Goal: Task Accomplishment & Management: Complete application form

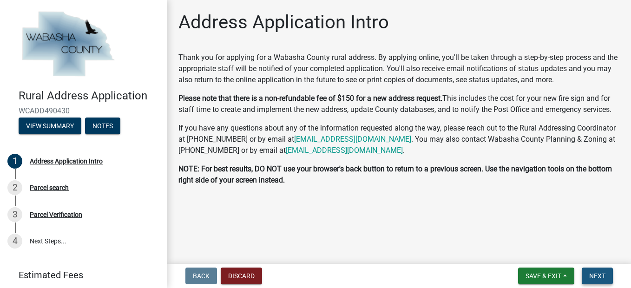
click at [603, 272] on span "Next" at bounding box center [597, 275] width 16 height 7
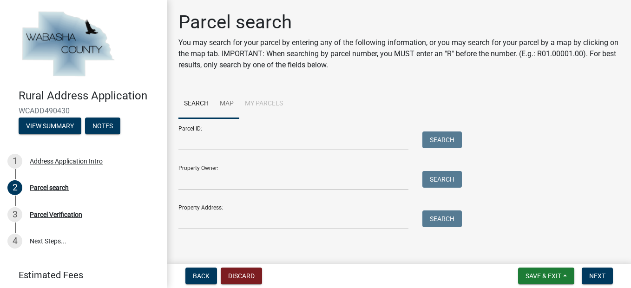
click at [223, 100] on link "Map" at bounding box center [226, 104] width 25 height 30
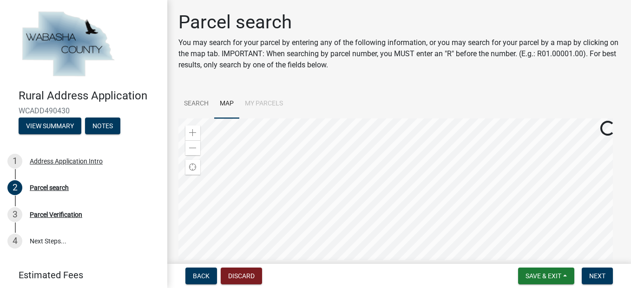
click at [477, 186] on div at bounding box center [398, 234] width 441 height 232
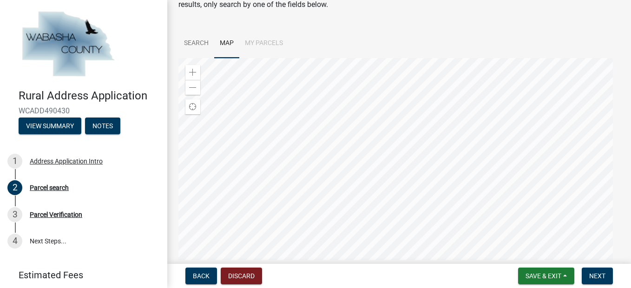
scroll to position [74, 0]
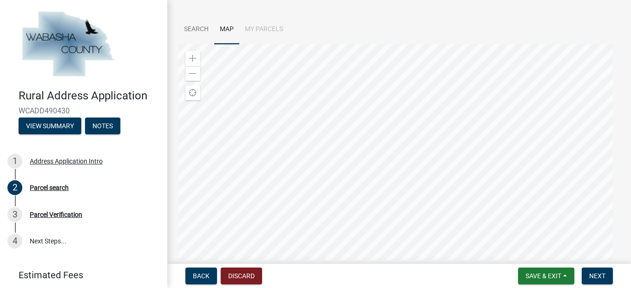
click at [408, 117] on div at bounding box center [398, 160] width 441 height 232
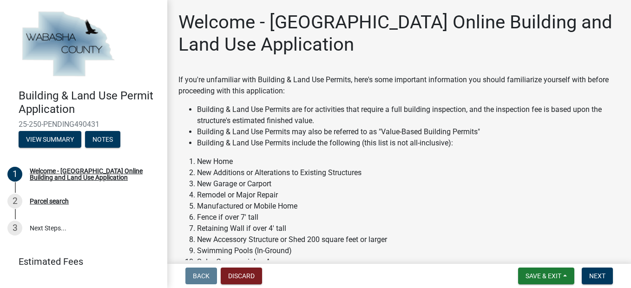
click at [206, 173] on li "New Additions or Alterations to Existing Structures" at bounding box center [408, 172] width 423 height 11
click at [599, 275] on span "Next" at bounding box center [597, 275] width 16 height 7
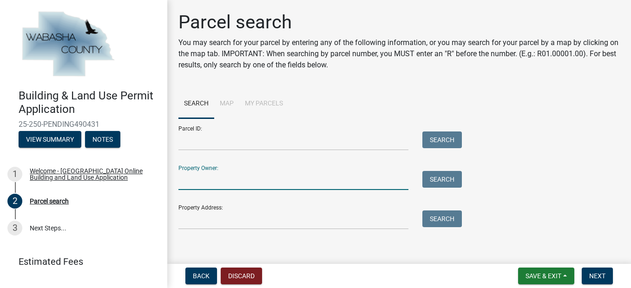
click at [236, 174] on input "Property Owner:" at bounding box center [293, 180] width 230 height 19
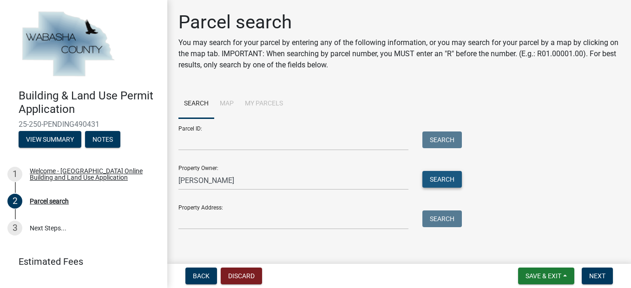
click at [437, 179] on button "Search" at bounding box center [441, 179] width 39 height 17
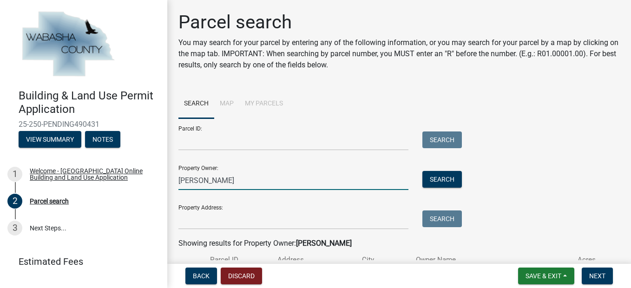
click at [191, 180] on input "dale hartzel" at bounding box center [293, 180] width 230 height 19
type input "hartzel"
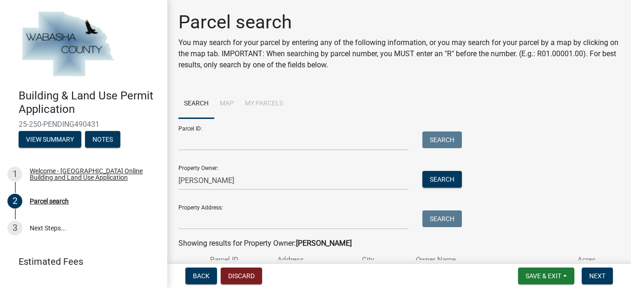
click at [500, 198] on div "Parcel ID: Search Property Owner: hartzel Search Property Address: Search" at bounding box center [398, 173] width 441 height 111
click at [441, 175] on button "Search" at bounding box center [441, 179] width 39 height 17
click at [622, 261] on div "Building & Land Use Permit Application 25-250-PENDING490431 View Summary Notes …" at bounding box center [315, 144] width 631 height 288
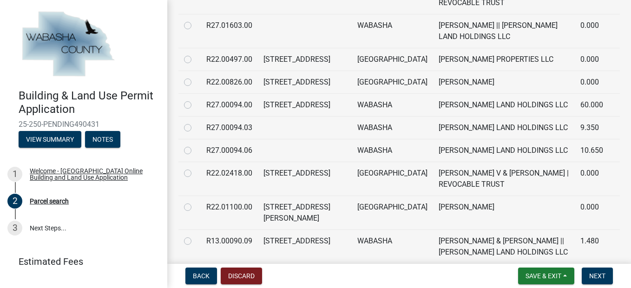
scroll to position [465, 0]
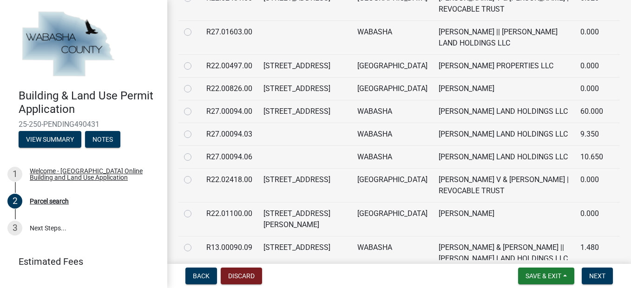
click at [195, 106] on label at bounding box center [195, 106] width 0 height 0
click at [195, 106] on input "radio" at bounding box center [198, 109] width 6 height 6
radio input "true"
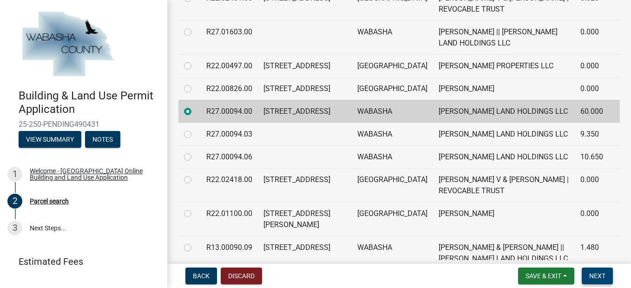
click at [597, 273] on span "Next" at bounding box center [597, 275] width 16 height 7
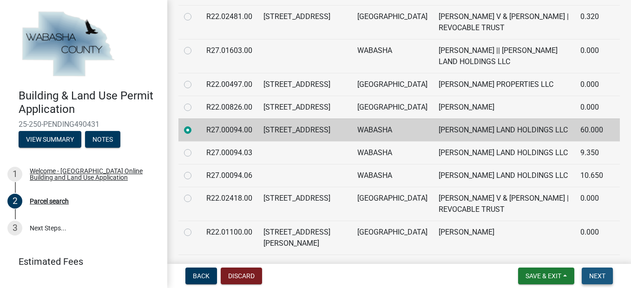
scroll to position [484, 0]
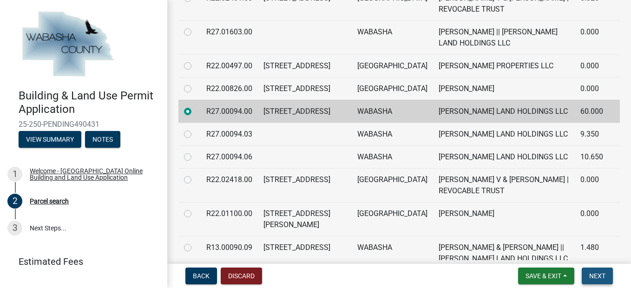
click at [597, 273] on span "Next" at bounding box center [597, 275] width 16 height 7
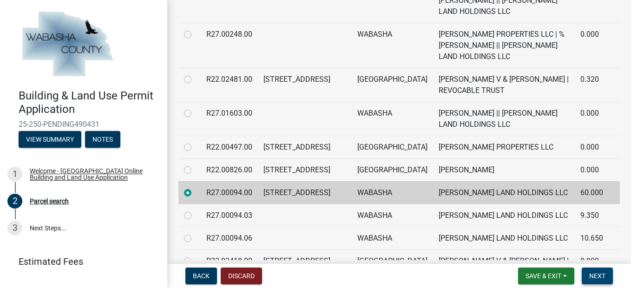
scroll to position [365, 0]
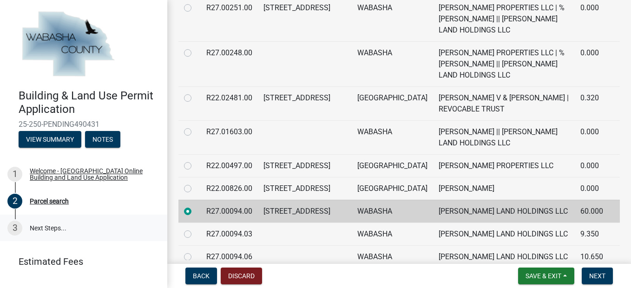
click at [33, 226] on link "3 Next Steps..." at bounding box center [83, 228] width 167 height 27
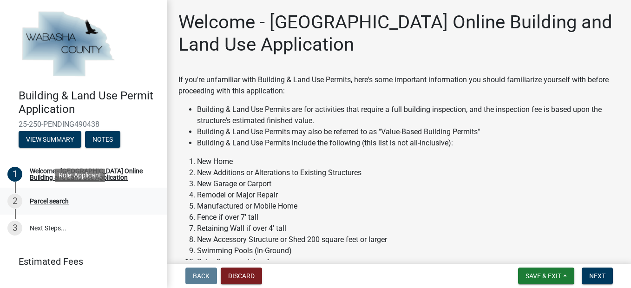
click at [52, 200] on div "Parcel search" at bounding box center [49, 201] width 39 height 7
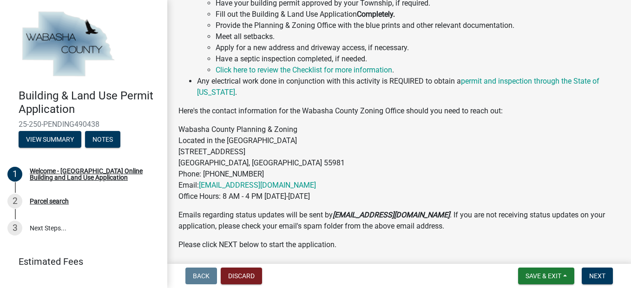
scroll to position [478, 0]
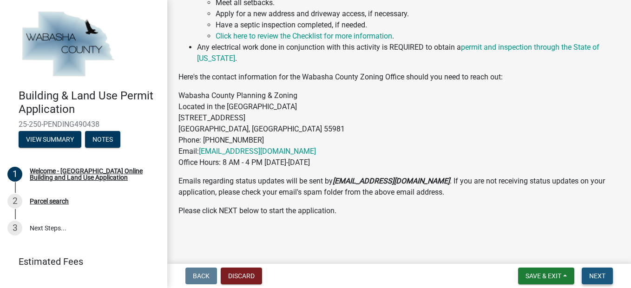
click at [596, 274] on span "Next" at bounding box center [597, 275] width 16 height 7
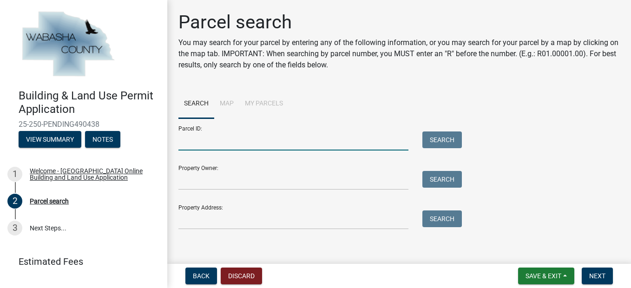
click at [253, 137] on input "Parcel ID:" at bounding box center [293, 140] width 230 height 19
type input "R27.00094.00"
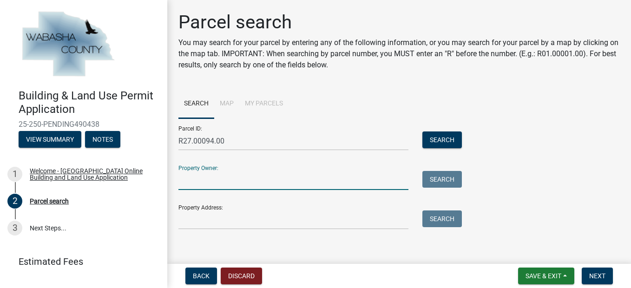
click at [241, 175] on input "Property Owner:" at bounding box center [293, 180] width 230 height 19
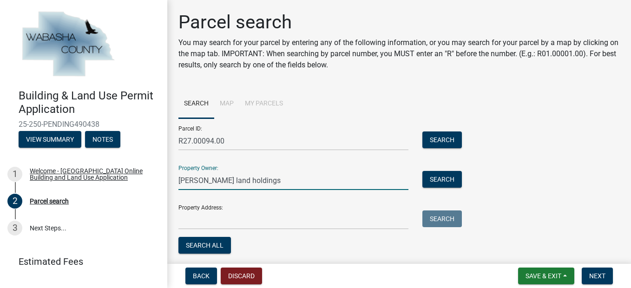
type input "hartzell land holdings"
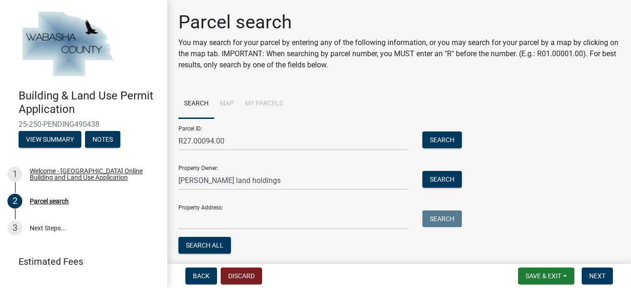
click at [378, 271] on div "Back Discard Save & Exit Save Save & Exit Next" at bounding box center [399, 275] width 449 height 17
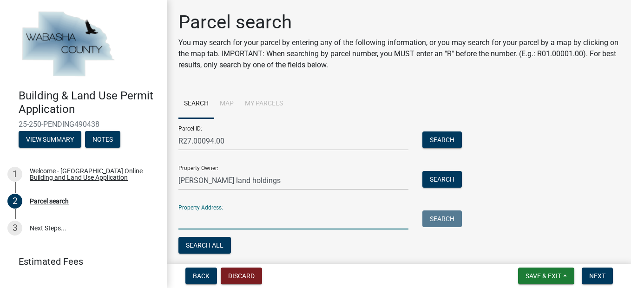
click at [305, 221] on input "Property Address:" at bounding box center [293, 219] width 230 height 19
type input "6"
type input "204th ave"
click at [205, 243] on button "Search All" at bounding box center [204, 245] width 52 height 17
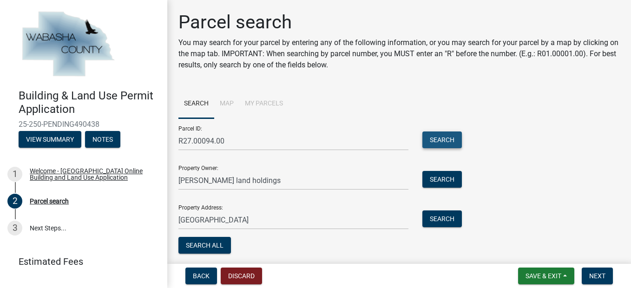
click at [437, 137] on button "Search" at bounding box center [441, 139] width 39 height 17
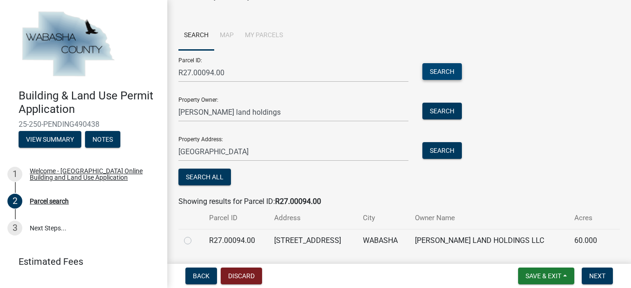
scroll to position [96, 0]
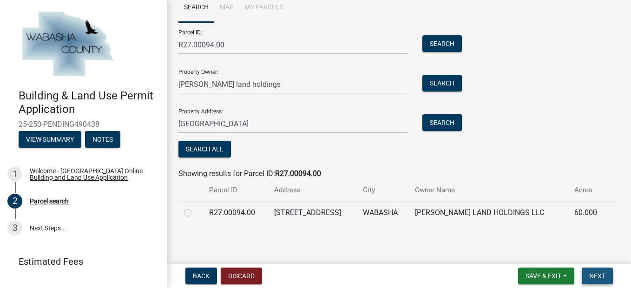
click at [586, 278] on button "Next" at bounding box center [596, 275] width 31 height 17
click at [209, 147] on button "Search All" at bounding box center [204, 149] width 52 height 17
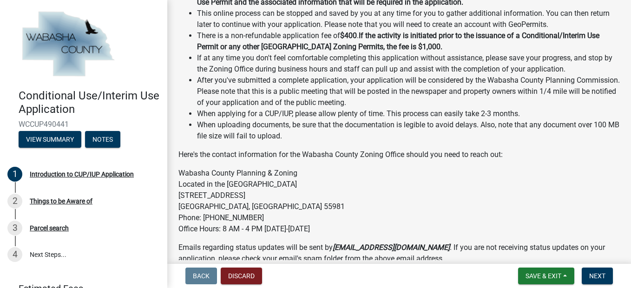
scroll to position [193, 0]
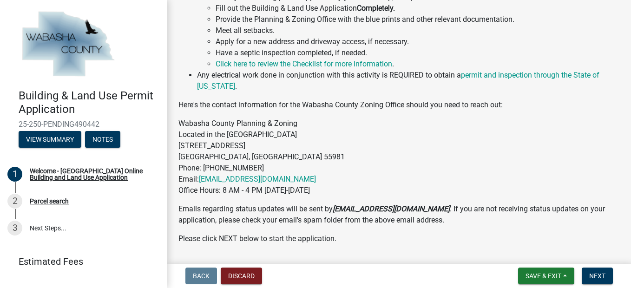
scroll to position [478, 0]
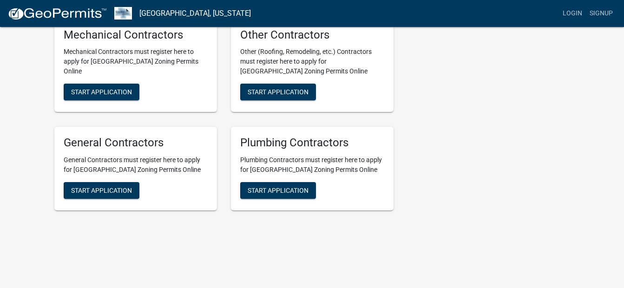
scroll to position [479, 0]
